Goal: Navigation & Orientation: Find specific page/section

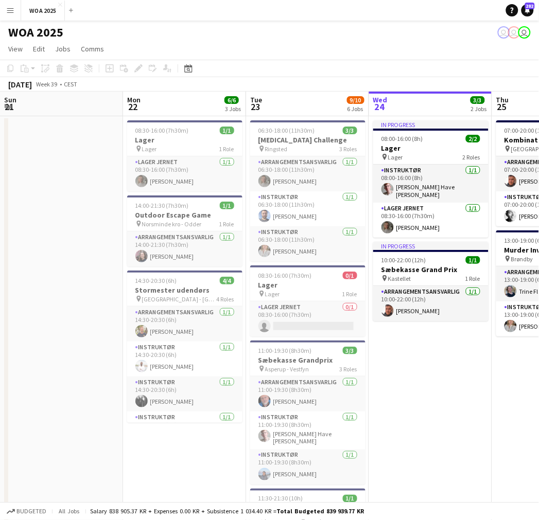
scroll to position [0, 246]
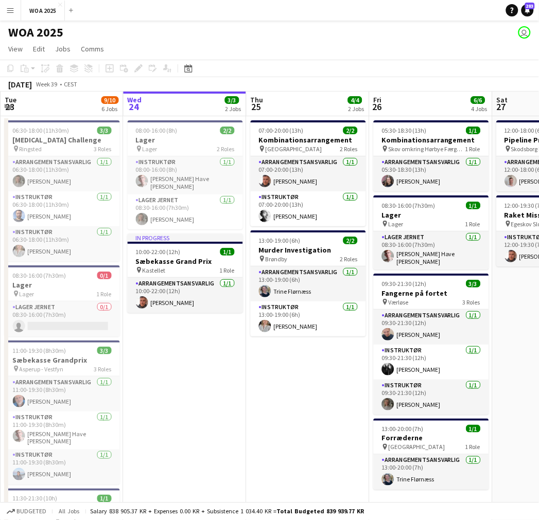
click at [225, 19] on app-navbar "Menu Boards Boards Boards All jobs Status Workforce Workforce My Workforce Recr…" at bounding box center [269, 10] width 539 height 21
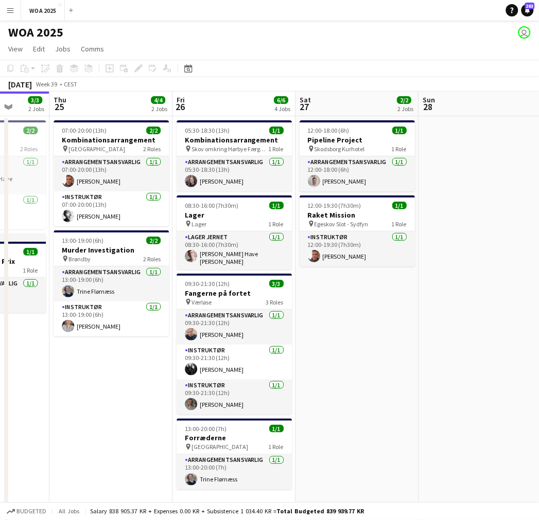
drag, startPoint x: 348, startPoint y: 389, endPoint x: 151, endPoint y: 388, distance: 196.6
click at [151, 389] on app-calendar-viewport "Sun 21 Mon 22 6/6 3 Jobs Tue 23 9/10 6 Jobs Wed 24 3/3 2 Jobs Thu 25 4/4 2 Jobs…" at bounding box center [269, 417] width 539 height 650
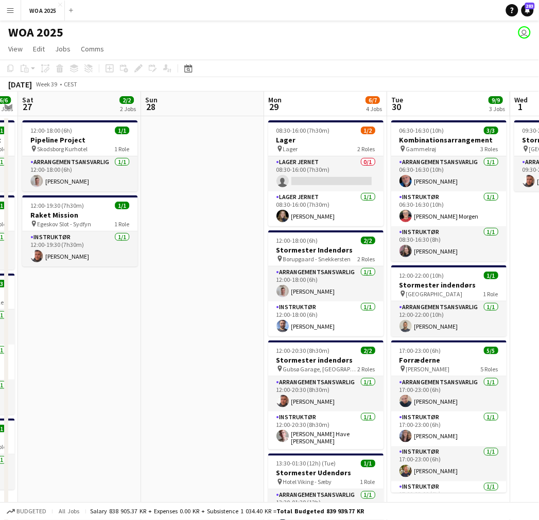
drag, startPoint x: 390, startPoint y: 345, endPoint x: 150, endPoint y: 349, distance: 239.9
click at [150, 349] on app-calendar-viewport "Tue 23 9/10 6 Jobs Wed 24 3/3 2 Jobs Thu 25 4/4 2 Jobs Fri 26 6/6 4 Jobs Sat 27…" at bounding box center [269, 417] width 539 height 650
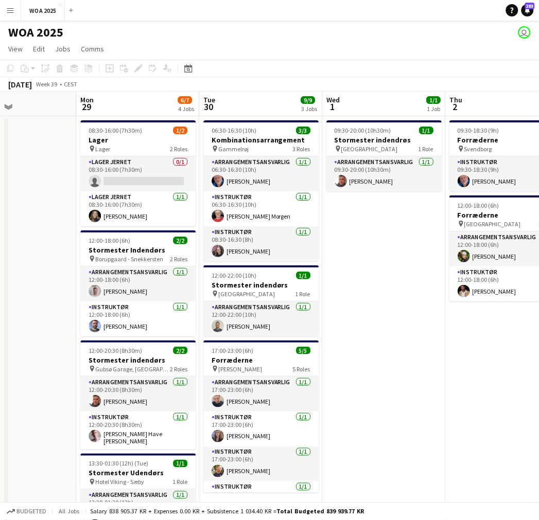
scroll to position [0, 422]
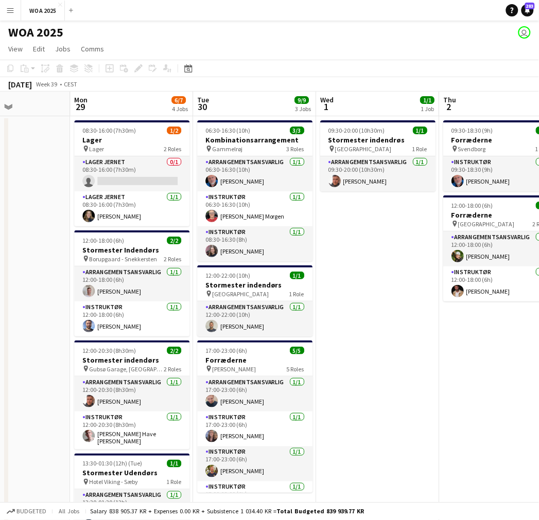
drag, startPoint x: 254, startPoint y: 343, endPoint x: 60, endPoint y: 349, distance: 194.1
click at [60, 349] on app-calendar-viewport "Thu 25 4/4 2 Jobs Fri 26 6/6 4 Jobs Sat 27 2/2 2 Jobs Sun 28 Mon 29 6/7 4 Jobs …" at bounding box center [269, 417] width 539 height 650
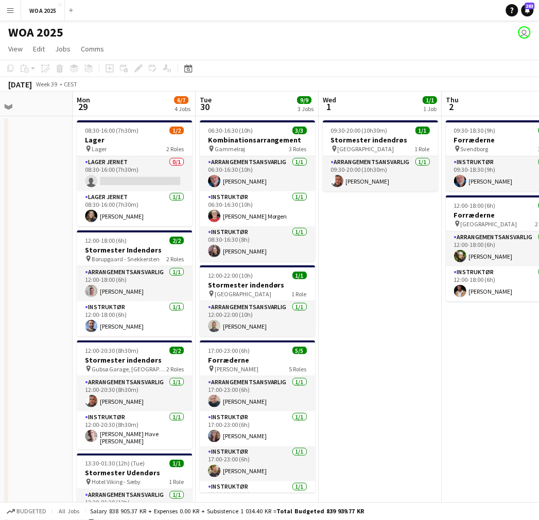
scroll to position [0, 415]
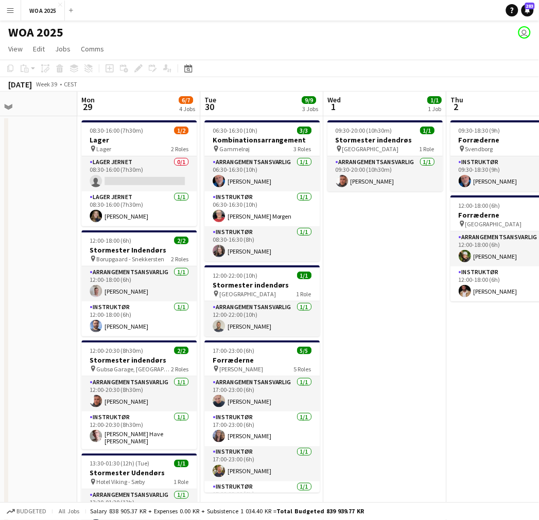
drag, startPoint x: 58, startPoint y: 293, endPoint x: 65, endPoint y: 297, distance: 7.6
click at [65, 297] on app-calendar-viewport "Thu 25 4/4 2 Jobs Fri 26 6/6 4 Jobs Sat 27 2/2 2 Jobs Sun 28 Mon 29 6/7 4 Jobs …" at bounding box center [269, 417] width 539 height 650
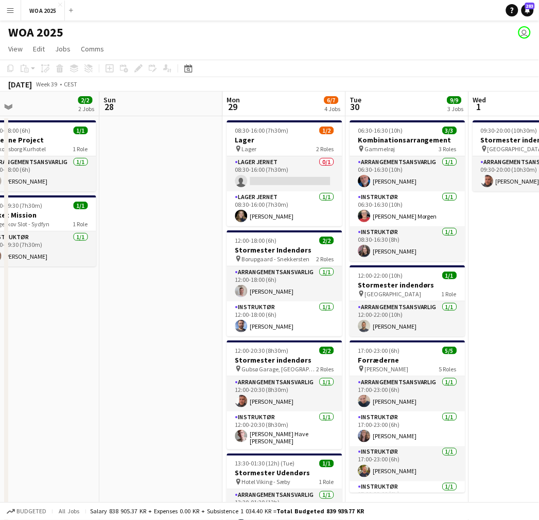
drag, startPoint x: 42, startPoint y: 291, endPoint x: 187, endPoint y: 303, distance: 145.6
click at [187, 303] on app-calendar-viewport "Thu 25 4/4 2 Jobs Fri 26 6/6 4 Jobs Sat 27 2/2 2 Jobs Sun 28 Mon 29 6/7 4 Jobs …" at bounding box center [269, 417] width 539 height 650
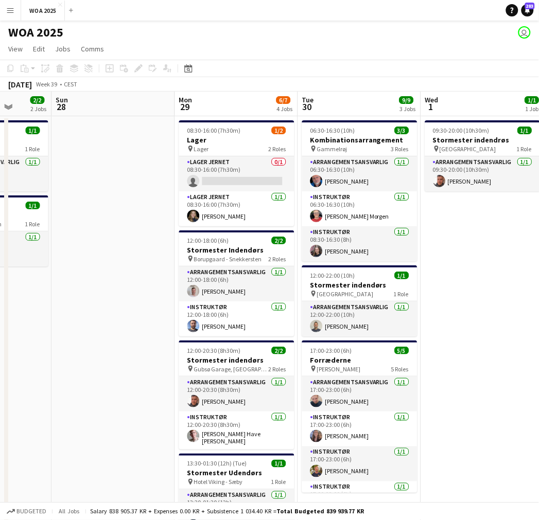
scroll to position [0, 311]
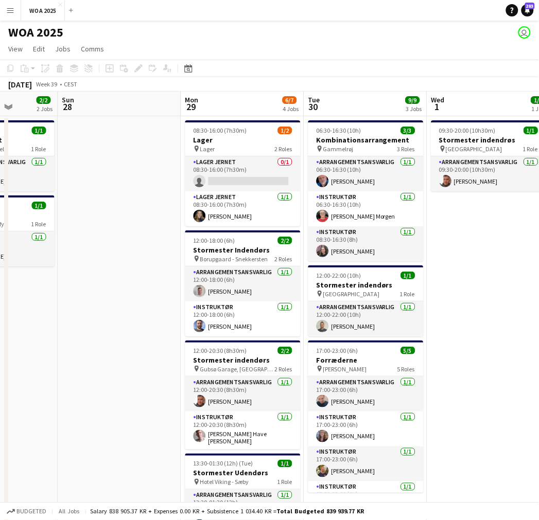
drag, startPoint x: 509, startPoint y: 255, endPoint x: 467, endPoint y: 273, distance: 44.9
click at [467, 273] on app-calendar-viewport "Thu 25 4/4 2 Jobs Fri 26 6/6 4 Jobs Sat 27 2/2 2 Jobs Sun 28 Mon 29 6/7 4 Jobs …" at bounding box center [269, 417] width 539 height 650
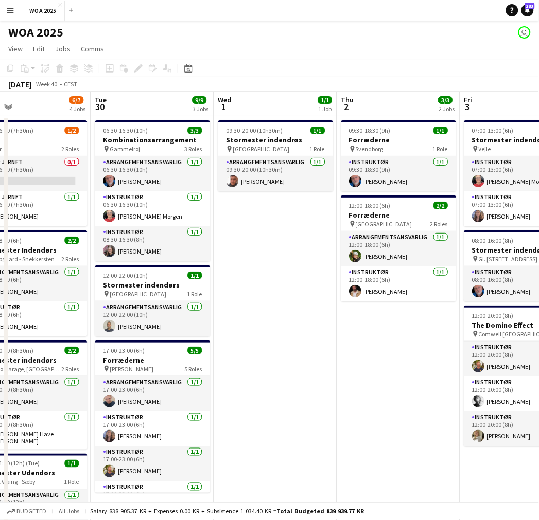
drag, startPoint x: 455, startPoint y: 275, endPoint x: 251, endPoint y: 283, distance: 204.5
click at [251, 283] on app-calendar-viewport "Fri 26 6/6 4 Jobs Sat 27 2/2 2 Jobs Sun 28 Mon 29 6/7 4 Jobs Tue 30 9/9 3 Jobs …" at bounding box center [269, 417] width 539 height 650
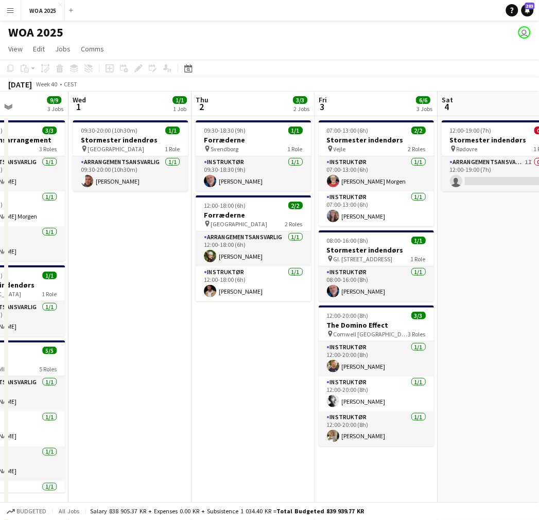
scroll to position [0, 429]
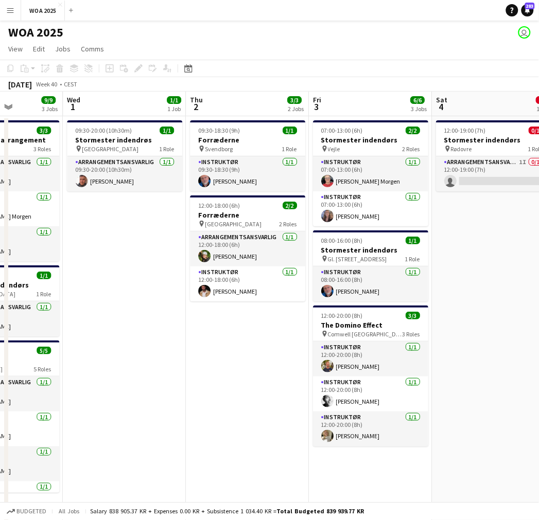
drag, startPoint x: 311, startPoint y: 269, endPoint x: 162, endPoint y: 260, distance: 149.5
click at [162, 260] on app-calendar-viewport "Sat 27 2/2 2 Jobs Sun 28 Mon 29 6/7 4 Jobs Tue 30 9/9 3 Jobs Wed 1 1/1 1 Job Th…" at bounding box center [269, 417] width 539 height 650
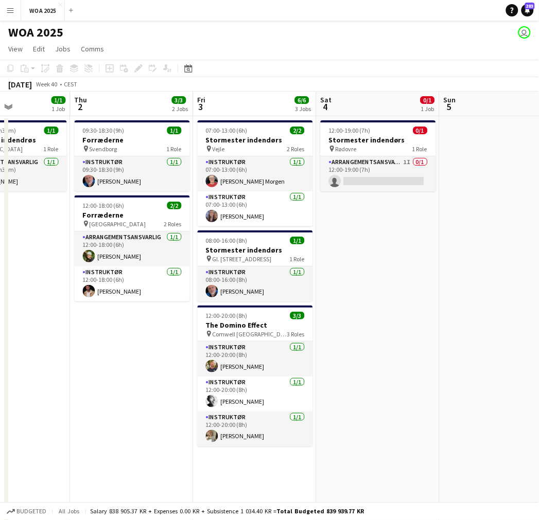
scroll to position [0, 302]
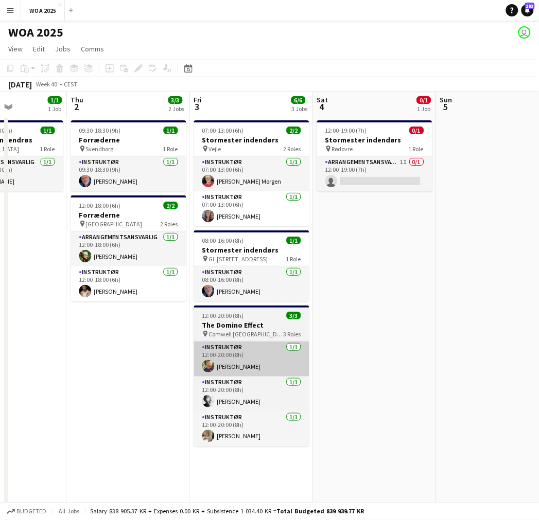
drag, startPoint x: 273, startPoint y: 373, endPoint x: 276, endPoint y: 361, distance: 12.2
click at [159, 387] on app-calendar-viewport "Mon 29 6/7 4 Jobs Tue 30 9/9 3 Jobs Wed 1 1/1 1 Job Thu 2 3/3 2 Jobs Fri 3 6/6 …" at bounding box center [269, 417] width 539 height 650
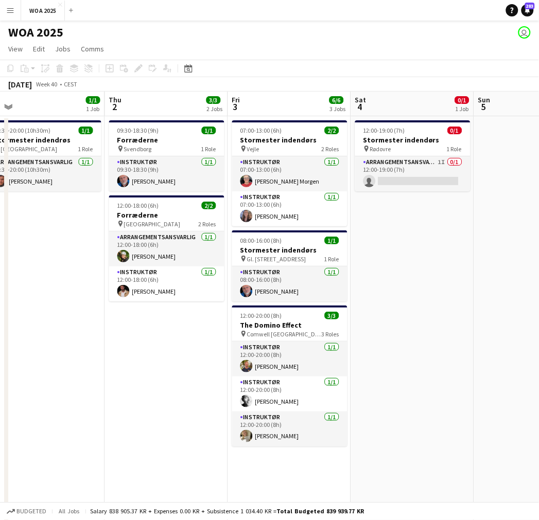
drag, startPoint x: 243, startPoint y: 319, endPoint x: 495, endPoint y: 299, distance: 252.5
click at [495, 299] on app-calendar-viewport "Mon 29 6/7 4 Jobs Tue 30 9/9 3 Jobs Wed 1 1/1 1 Job Thu 2 3/3 2 Jobs Fri 3 6/6 …" at bounding box center [269, 417] width 539 height 650
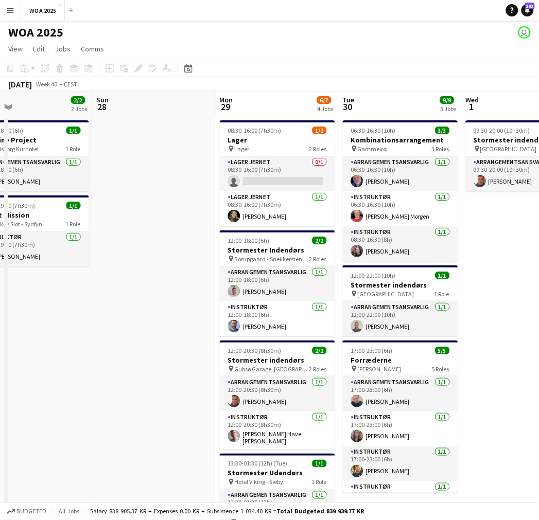
scroll to position [0, 258]
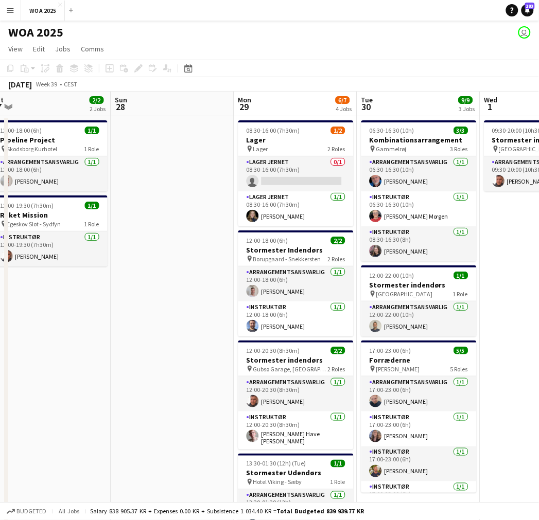
drag, startPoint x: 276, startPoint y: 317, endPoint x: 491, endPoint y: 302, distance: 215.7
click at [491, 302] on app-calendar-viewport "Thu 25 4/4 2 Jobs Fri 26 6/6 4 Jobs Sat 27 2/2 2 Jobs Sun 28 Mon 29 6/7 4 Jobs …" at bounding box center [269, 417] width 539 height 650
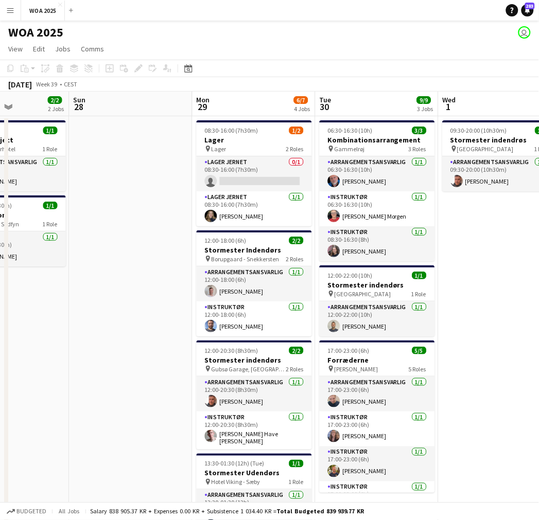
scroll to position [0, 300]
drag, startPoint x: 190, startPoint y: 308, endPoint x: 149, endPoint y: 316, distance: 41.9
click at [149, 316] on app-calendar-viewport "Thu 25 4/4 2 Jobs Fri 26 6/6 4 Jobs Sat 27 2/2 2 Jobs Sun 28 Mon 29 6/7 4 Jobs …" at bounding box center [269, 417] width 539 height 650
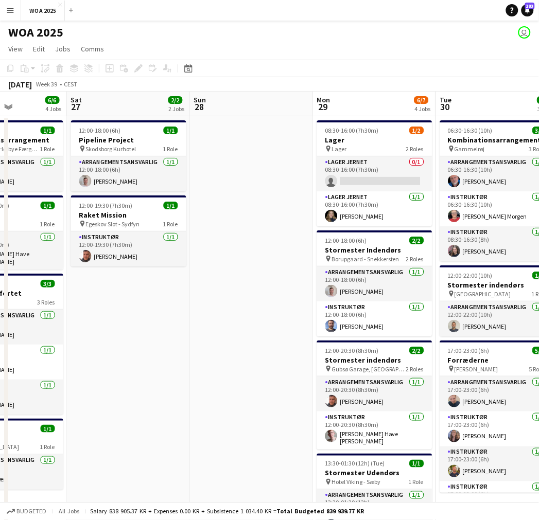
scroll to position [0, 296]
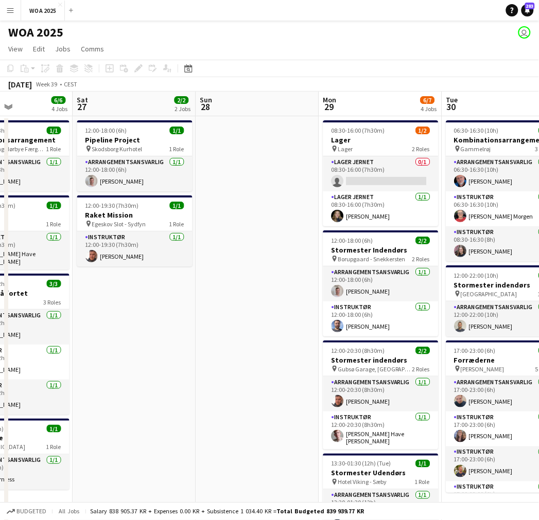
drag, startPoint x: 157, startPoint y: 291, endPoint x: 285, endPoint y: 294, distance: 127.2
click at [285, 294] on app-calendar-viewport "Wed 24 3/3 2 Jobs Thu 25 4/4 2 Jobs Fri 26 6/6 4 Jobs Sat 27 2/2 2 Jobs Sun 28 …" at bounding box center [269, 417] width 539 height 650
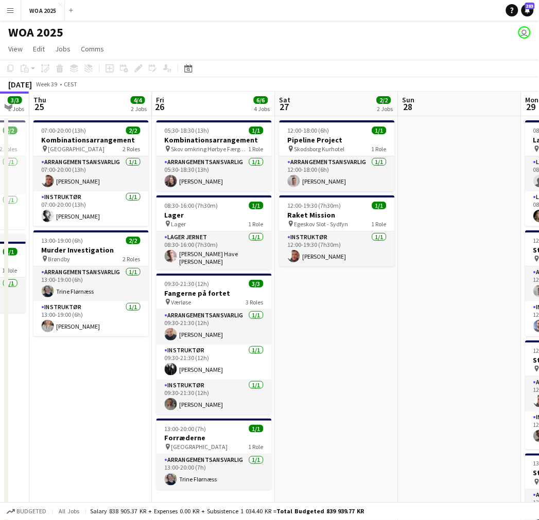
drag, startPoint x: 215, startPoint y: 295, endPoint x: 344, endPoint y: 284, distance: 129.7
click at [418, 278] on app-calendar-viewport "Tue 23 9/10 6 Jobs Wed 24 3/3 2 Jobs Thu 25 4/4 2 Jobs Fri 26 6/6 4 Jobs Sat 27…" at bounding box center [269, 417] width 539 height 650
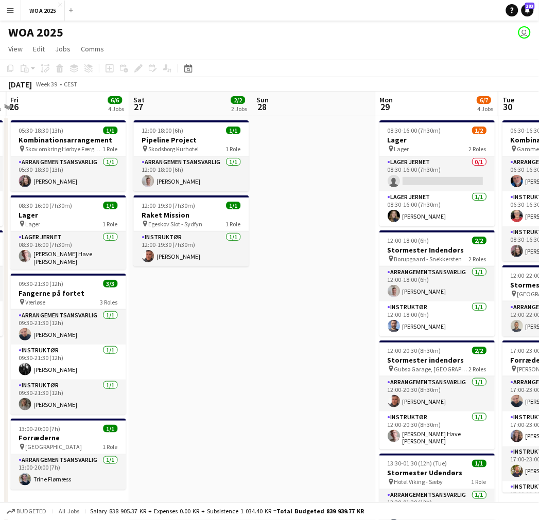
drag, startPoint x: 294, startPoint y: 300, endPoint x: 580, endPoint y: 276, distance: 286.6
click at [538, 276] on html "Menu Boards Boards Boards All jobs Status Workforce Workforce My Workforce Recr…" at bounding box center [269, 379] width 539 height 759
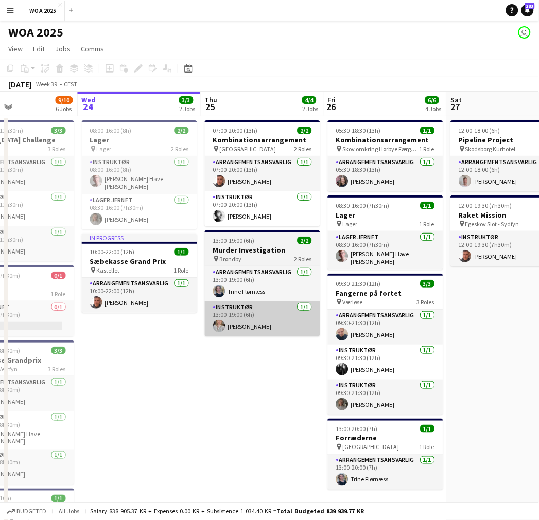
drag, startPoint x: 256, startPoint y: 291, endPoint x: 202, endPoint y: 305, distance: 55.7
click at [202, 305] on app-calendar-viewport "Sun 21 Mon 22 6/6 3 Jobs Tue 23 9/10 6 Jobs Wed 24 3/3 2 Jobs Thu 25 4/4 2 Jobs…" at bounding box center [269, 417] width 539 height 650
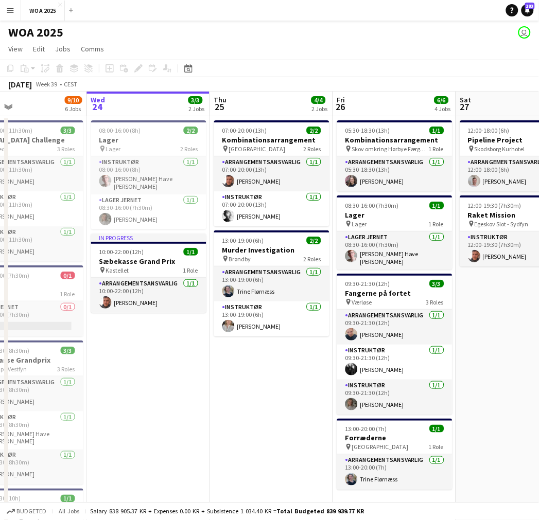
drag, startPoint x: 206, startPoint y: 324, endPoint x: 67, endPoint y: 333, distance: 139.2
click at [67, 333] on app-calendar-viewport "Sun 21 Mon 22 6/6 3 Jobs Tue 23 9/10 6 Jobs Wed 24 3/3 2 Jobs Thu 25 4/4 2 Jobs…" at bounding box center [269, 417] width 539 height 650
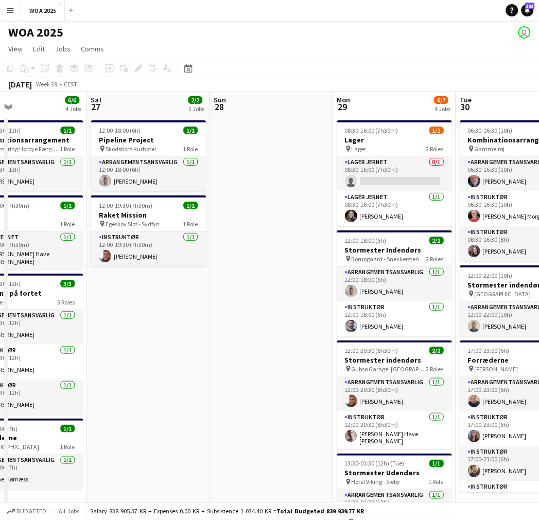
drag, startPoint x: 458, startPoint y: 290, endPoint x: 257, endPoint y: 303, distance: 201.1
click at [258, 303] on app-calendar-viewport "Tue 23 9/10 6 Jobs Wed 24 3/3 2 Jobs Thu 25 4/4 2 Jobs Fri 26 6/6 4 Jobs Sat 27…" at bounding box center [269, 417] width 539 height 650
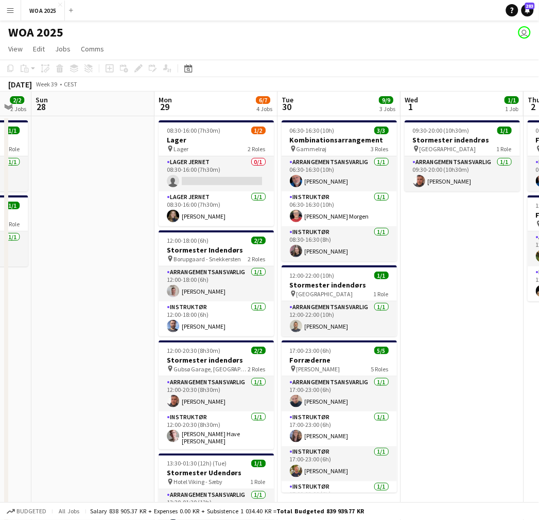
scroll to position [0, 371]
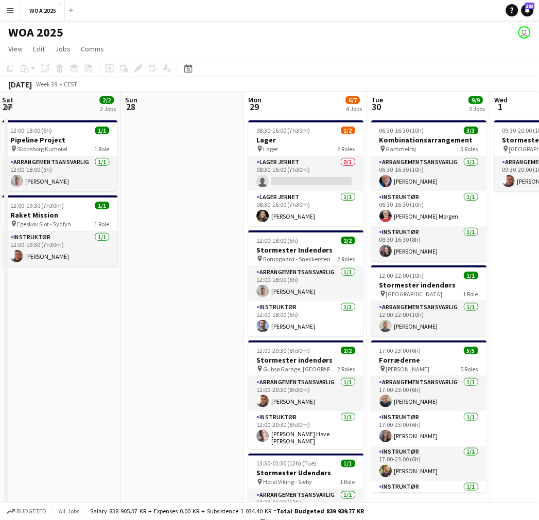
drag, startPoint x: 297, startPoint y: 306, endPoint x: 169, endPoint y: 309, distance: 128.2
click at [169, 309] on app-calendar-viewport "Wed 24 3/3 2 Jobs Thu 25 4/4 2 Jobs Fri 26 6/6 4 Jobs Sat 27 2/2 2 Jobs Sun 28 …" at bounding box center [269, 417] width 539 height 650
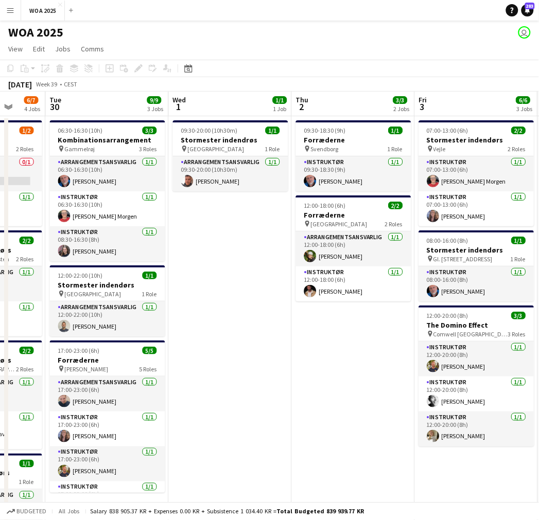
drag, startPoint x: 431, startPoint y: 351, endPoint x: 232, endPoint y: 361, distance: 199.5
click at [232, 361] on app-calendar-viewport "Sat 27 2/2 2 Jobs Sun 28 Mon 29 6/7 4 Jobs Tue 30 9/9 3 Jobs Wed 1 1/1 1 Job Th…" at bounding box center [269, 417] width 539 height 650
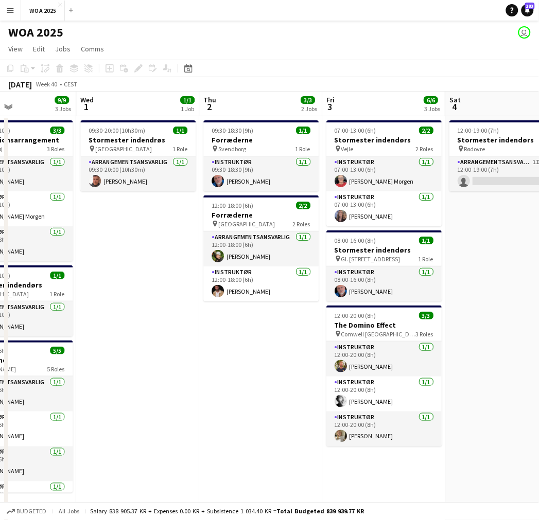
scroll to position [0, 459]
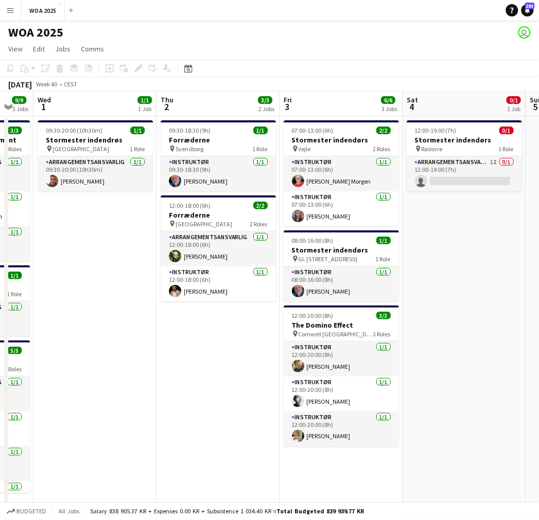
drag, startPoint x: 322, startPoint y: 373, endPoint x: 188, endPoint y: 368, distance: 133.9
click at [188, 368] on app-calendar-viewport "Sat 27 2/2 2 Jobs Sun 28 Mon 29 6/7 4 Jobs Tue 30 9/9 3 Jobs Wed 1 1/1 1 Job Th…" at bounding box center [269, 417] width 539 height 650
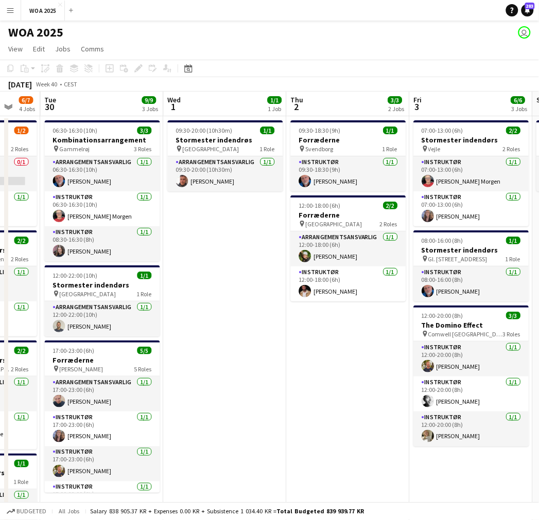
drag, startPoint x: 222, startPoint y: 325, endPoint x: 281, endPoint y: 324, distance: 58.7
click at [279, 323] on app-calendar-viewport "Sat 27 2/2 2 Jobs Sun 28 Mon 29 6/7 4 Jobs Tue 30 9/9 3 Jobs Wed 1 1/1 1 Job Th…" at bounding box center [269, 417] width 539 height 650
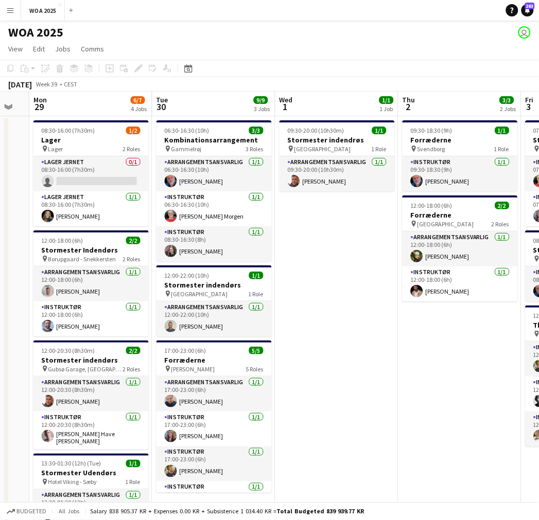
drag, startPoint x: 187, startPoint y: 328, endPoint x: 395, endPoint y: 331, distance: 208.5
click at [395, 331] on app-calendar-viewport "Sat 27 2/2 2 Jobs Sun 28 Mon 29 6/7 4 Jobs Tue 30 9/9 3 Jobs Wed 1 1/1 1 Job Th…" at bounding box center [269, 417] width 539 height 650
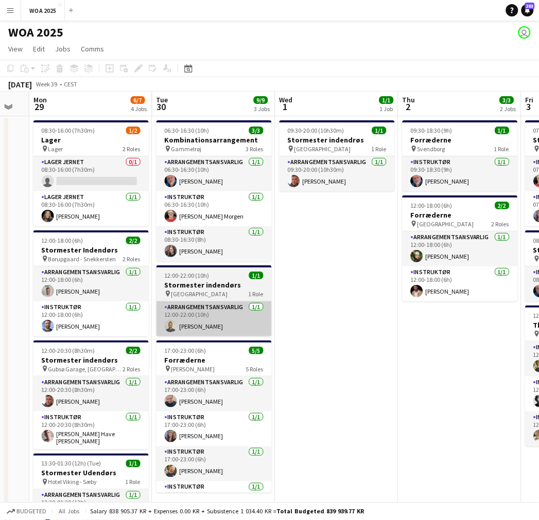
scroll to position [0, 323]
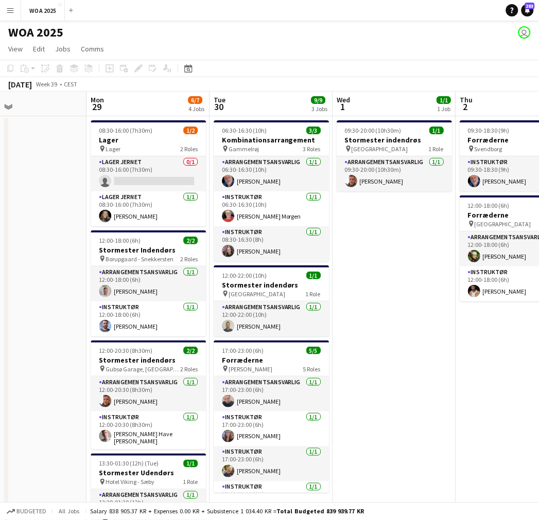
drag, startPoint x: 135, startPoint y: 197, endPoint x: 64, endPoint y: 191, distance: 71.8
click at [47, 188] on app-calendar-viewport "Thu 25 4/4 2 Jobs Fri 26 6/6 4 Jobs Sat 27 2/2 2 Jobs Sun 28 Mon 29 6/7 4 Jobs …" at bounding box center [269, 417] width 539 height 650
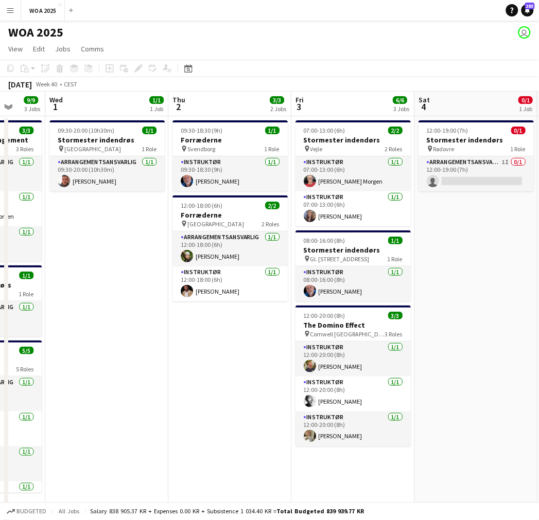
drag, startPoint x: 374, startPoint y: 232, endPoint x: 102, endPoint y: 202, distance: 274.0
click at [102, 202] on app-calendar-viewport "Sat 27 2/2 2 Jobs Sun 28 Mon 29 6/7 4 Jobs Tue 30 9/9 3 Jobs Wed 1 1/1 1 Job Th…" at bounding box center [269, 417] width 539 height 650
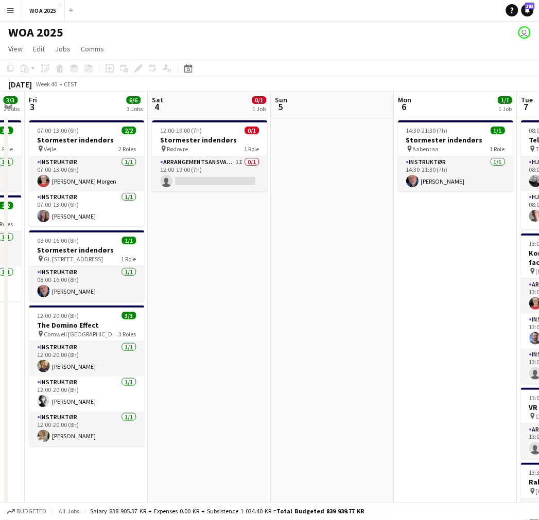
scroll to position [0, 328]
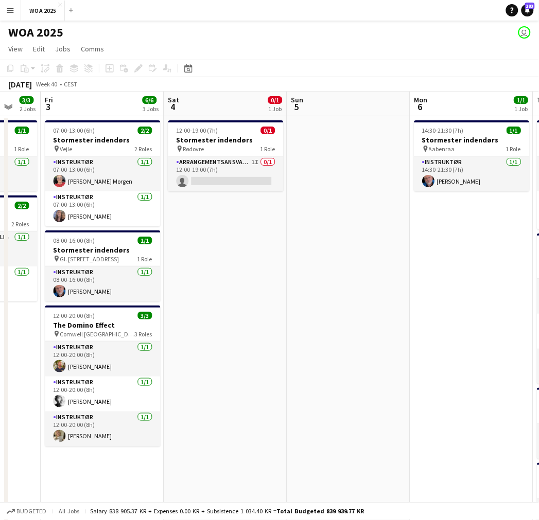
drag, startPoint x: 453, startPoint y: 266, endPoint x: 238, endPoint y: 258, distance: 214.7
click at [238, 258] on app-calendar-viewport "Tue 30 9/9 3 Jobs Wed 1 1/1 1 Job Thu 2 3/3 2 Jobs Fri 3 6/6 3 Jobs Sat 4 0/1 1…" at bounding box center [269, 417] width 539 height 650
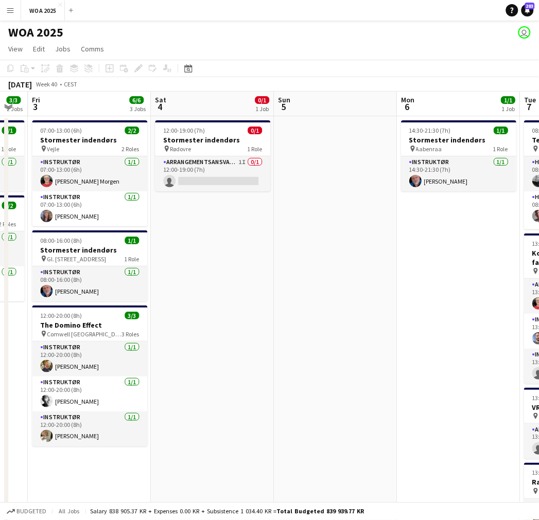
scroll to position [0, 333]
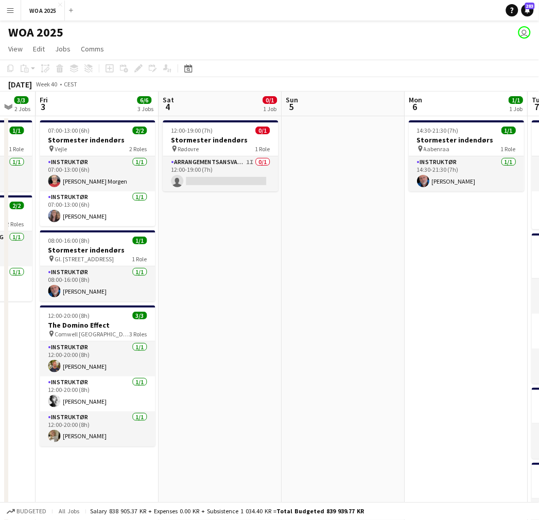
drag, startPoint x: 291, startPoint y: 255, endPoint x: 286, endPoint y: 258, distance: 6.0
click at [286, 258] on app-calendar-viewport "Tue 30 9/9 3 Jobs Wed 1 1/1 1 Job Thu 2 3/3 2 Jobs Fri 3 6/6 3 Jobs Sat 4 0/1 1…" at bounding box center [269, 417] width 539 height 650
